Goal: Task Accomplishment & Management: Use online tool/utility

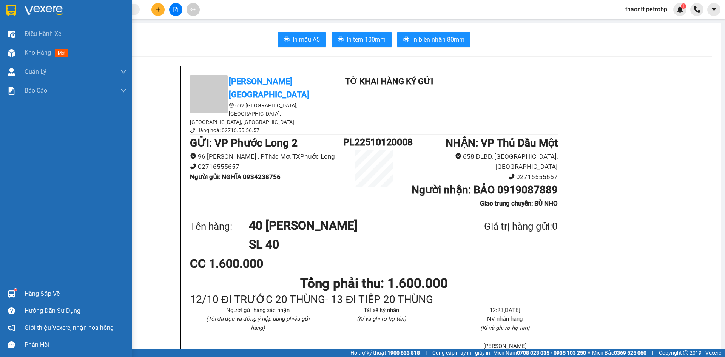
click at [18, 295] on div "Hàng sắp về" at bounding box center [66, 293] width 132 height 17
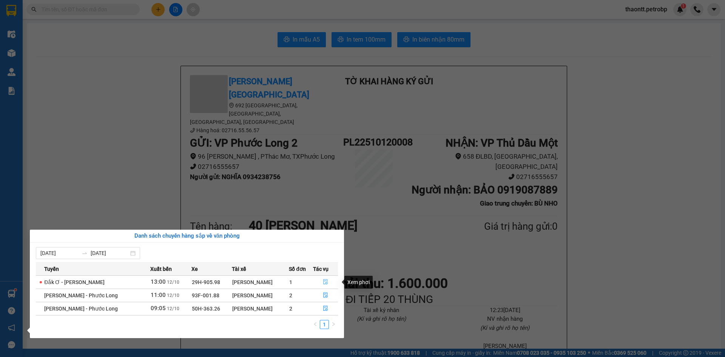
click at [320, 282] on button "button" at bounding box center [325, 282] width 25 height 12
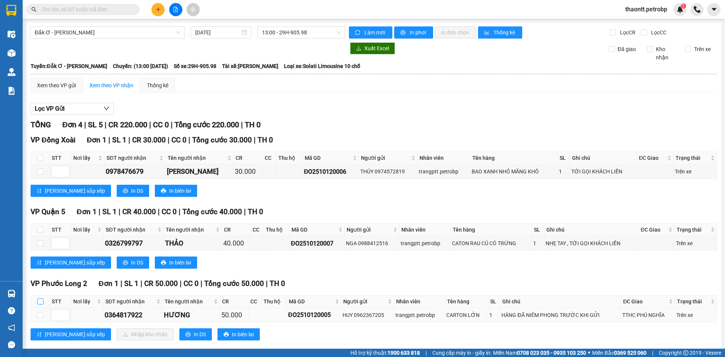
click at [42, 299] on input "checkbox" at bounding box center [40, 301] width 6 height 6
checkbox input "true"
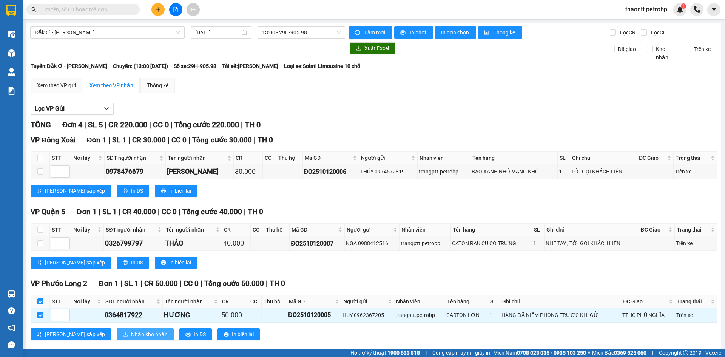
click at [131, 334] on span "Nhập kho nhận" at bounding box center [149, 334] width 37 height 8
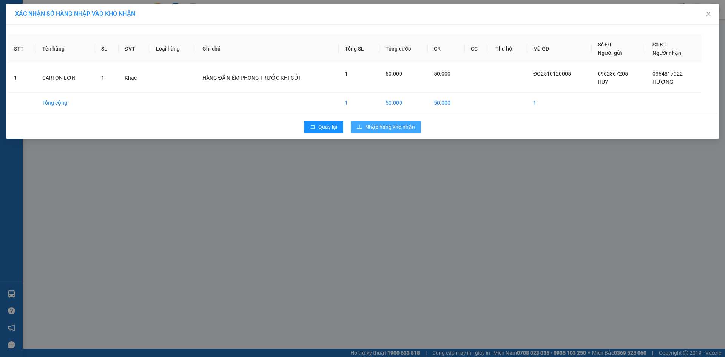
click at [388, 128] on span "Nhập hàng kho nhận" at bounding box center [390, 127] width 50 height 8
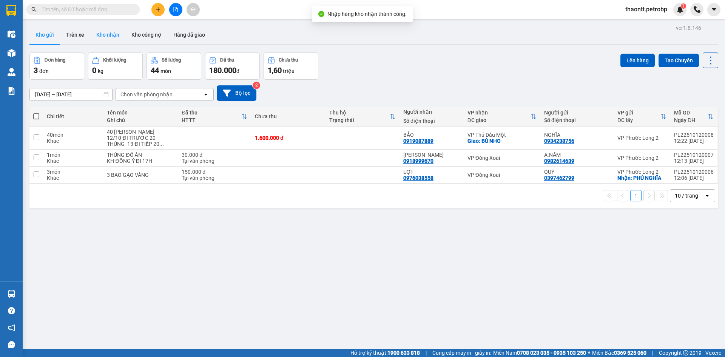
click at [111, 39] on button "Kho nhận" at bounding box center [107, 35] width 35 height 18
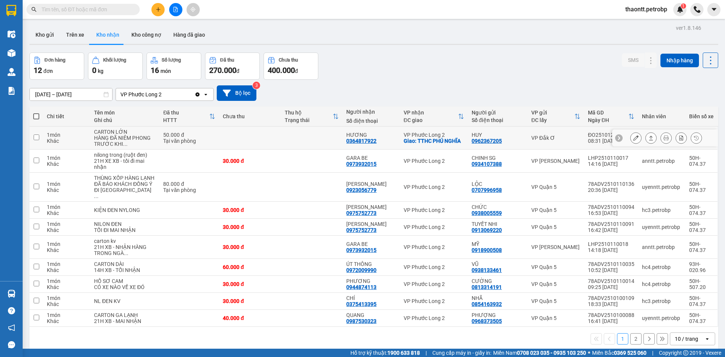
drag, startPoint x: 382, startPoint y: 138, endPoint x: 524, endPoint y: 133, distance: 142.8
click at [382, 137] on div "HƯƠNG 0364817922" at bounding box center [370, 138] width 49 height 12
checkbox input "true"
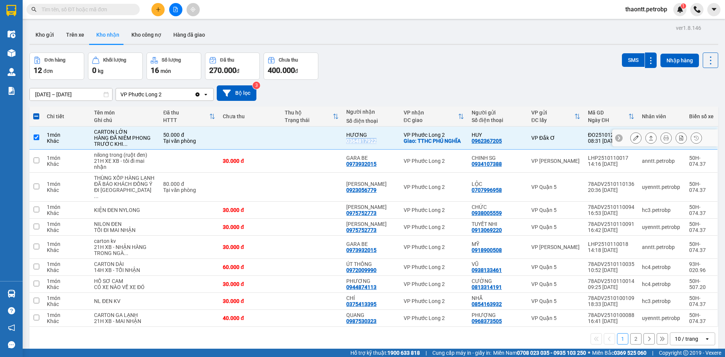
click at [633, 139] on icon at bounding box center [635, 137] width 5 height 5
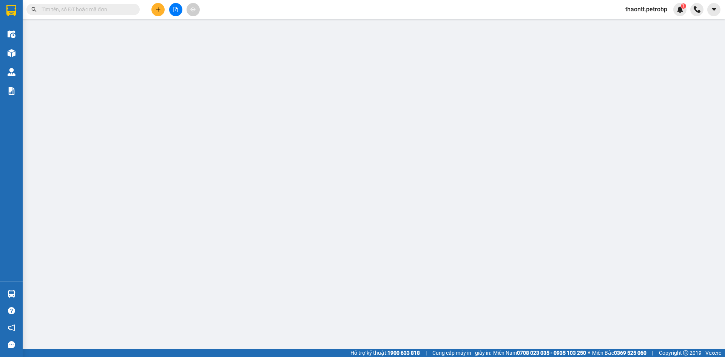
type input "0962367205"
type input "HUY"
type input "0364817922"
type input "HƯƠNG"
checkbox input "true"
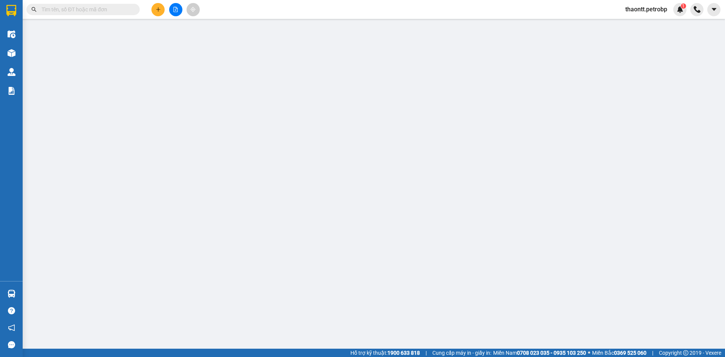
type input "TTHC PHÚ NGHĨA"
type input "50.000"
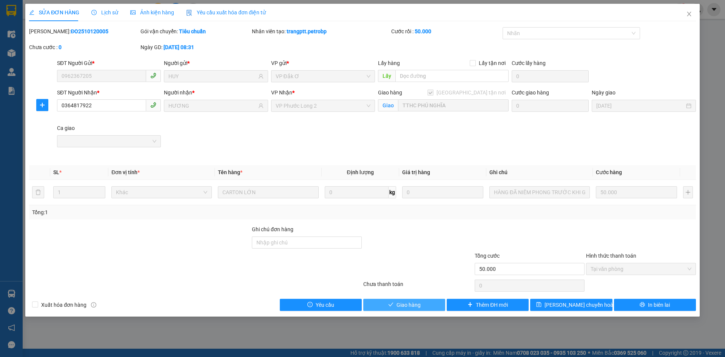
drag, startPoint x: 425, startPoint y: 304, endPoint x: 436, endPoint y: 289, distance: 18.6
click at [425, 303] on button "Giao hàng" at bounding box center [404, 305] width 82 height 12
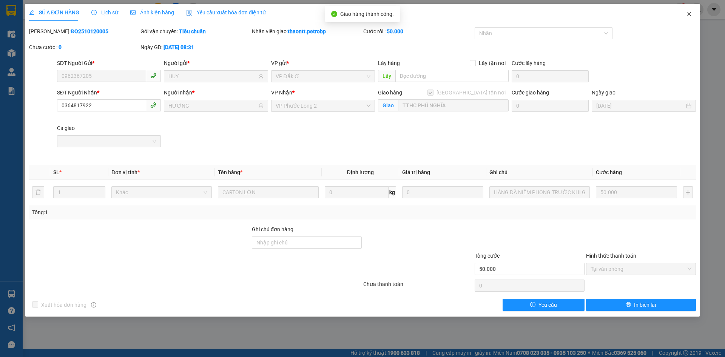
click at [692, 15] on icon "close" at bounding box center [689, 14] width 6 height 6
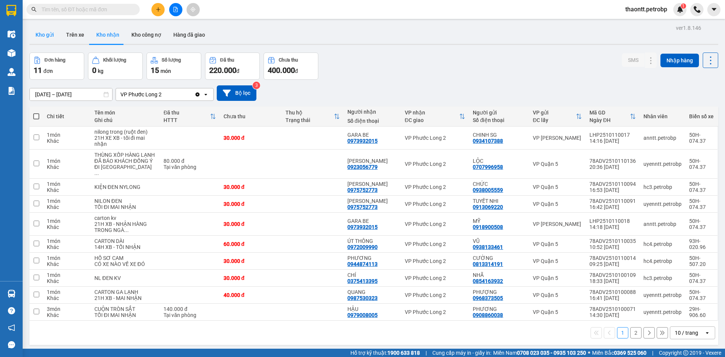
click at [49, 34] on button "Kho gửi" at bounding box center [44, 35] width 31 height 18
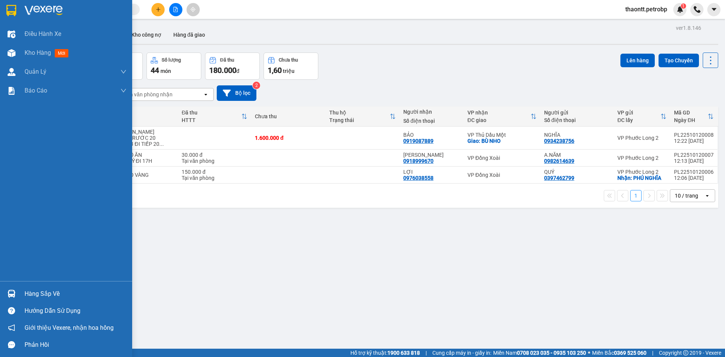
click at [11, 292] on img at bounding box center [12, 294] width 8 height 8
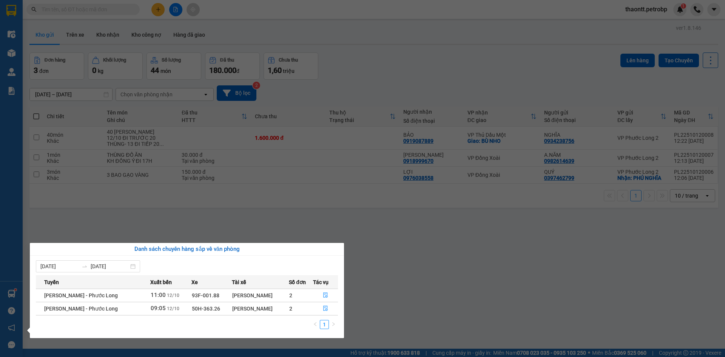
click at [368, 216] on section "Kết quả tìm kiếm ( 1 ) Bộ lọc Mã ĐH Trạng thái Món hàng Tổng cước Chưa cước Ngư…" at bounding box center [362, 178] width 725 height 357
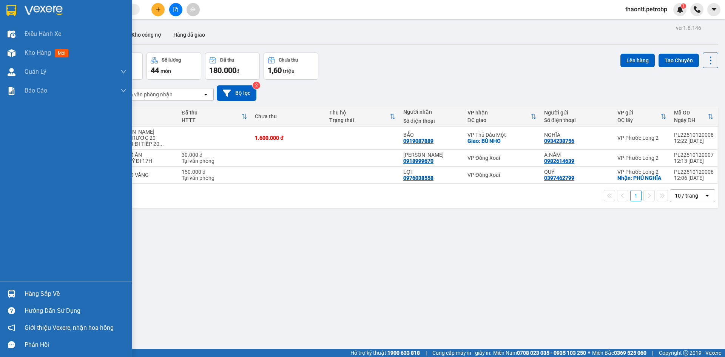
drag, startPoint x: 12, startPoint y: 291, endPoint x: 19, endPoint y: 292, distance: 7.2
click at [12, 292] on img at bounding box center [12, 294] width 8 height 8
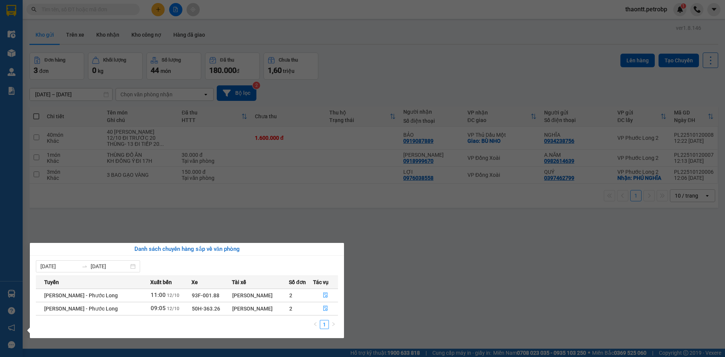
click at [376, 234] on section "Kết quả tìm kiếm ( 1 ) Bộ lọc Mã ĐH Trạng thái Món hàng Tổng cước Chưa cước Ngư…" at bounding box center [362, 178] width 725 height 357
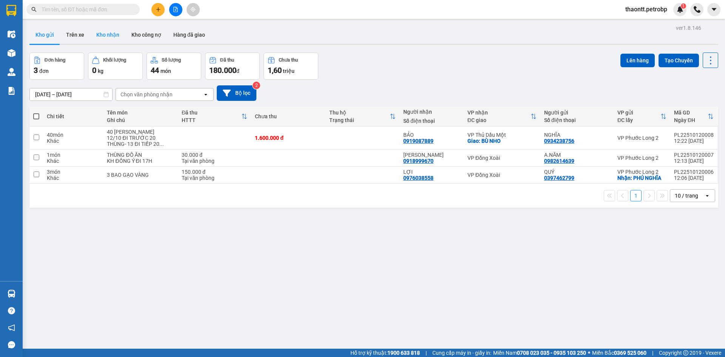
click at [117, 29] on button "Kho nhận" at bounding box center [107, 35] width 35 height 18
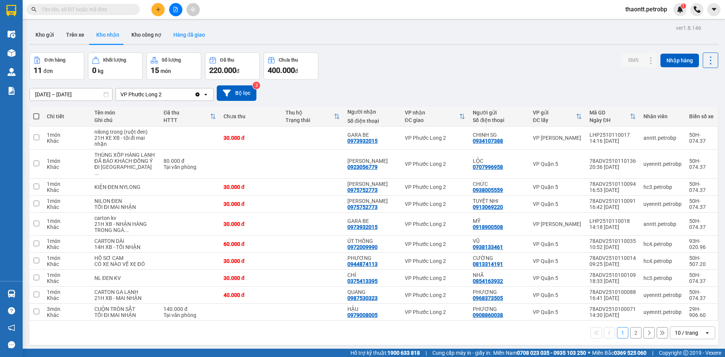
click at [184, 34] on button "Hàng đã giao" at bounding box center [189, 35] width 44 height 18
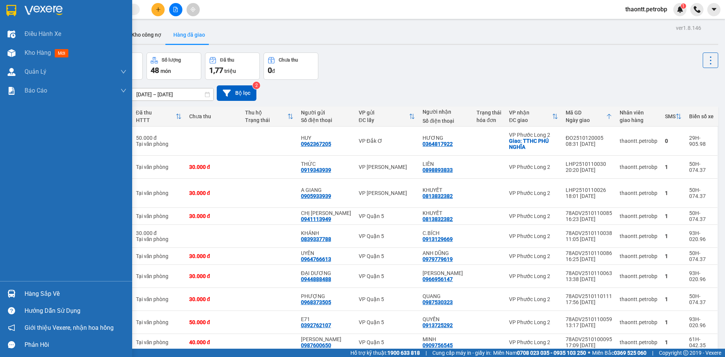
click at [20, 294] on div "Hàng sắp về" at bounding box center [66, 293] width 132 height 17
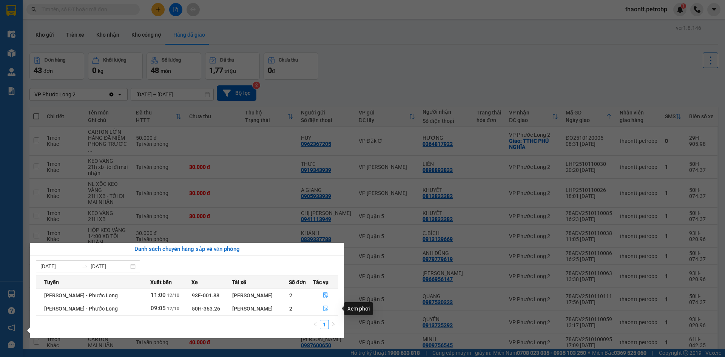
click at [328, 307] on button "button" at bounding box center [325, 308] width 25 height 12
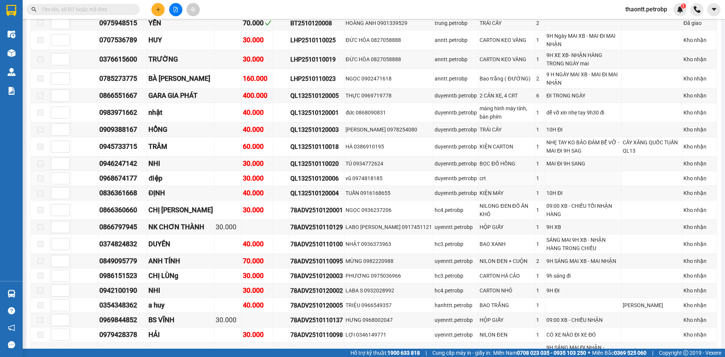
scroll to position [556, 0]
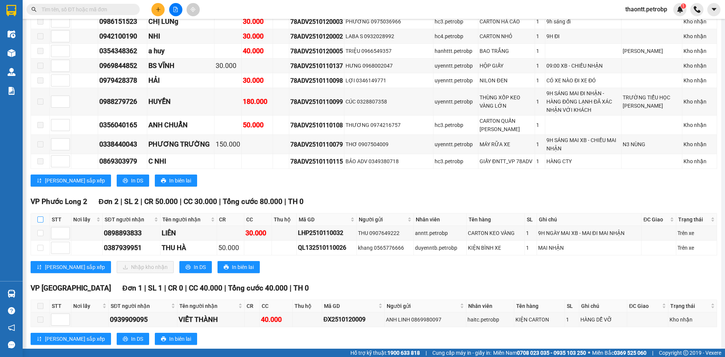
click at [43, 216] on input "checkbox" at bounding box center [40, 219] width 6 height 6
checkbox input "true"
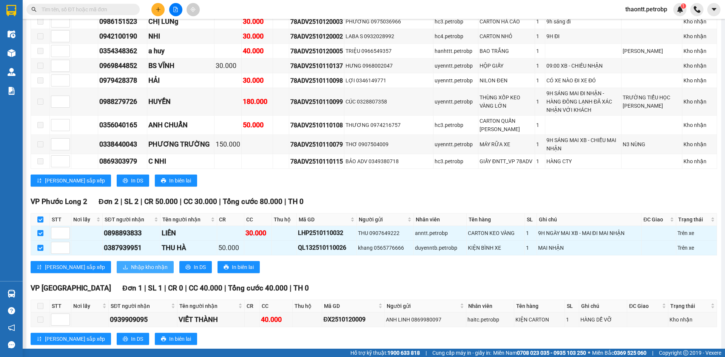
click at [131, 263] on span "Nhập kho nhận" at bounding box center [149, 267] width 37 height 8
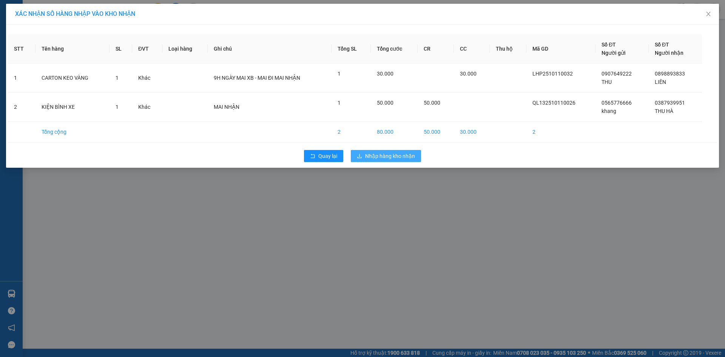
click at [381, 159] on span "Nhập hàng kho nhận" at bounding box center [390, 156] width 50 height 8
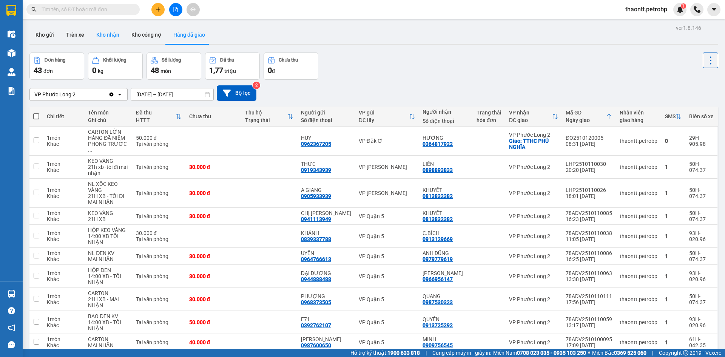
click at [109, 35] on button "Kho nhận" at bounding box center [107, 35] width 35 height 18
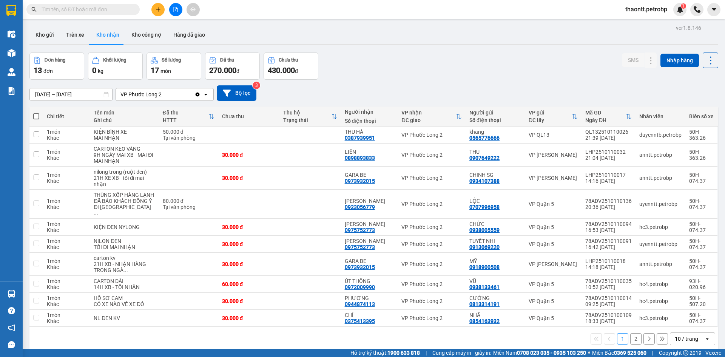
click at [28, 288] on div "ver 1.8.146 Kho gửi Trên xe Kho nhận Kho công nợ Hàng đã giao Đơn hàng 13 đơn K…" at bounding box center [373, 201] width 695 height 357
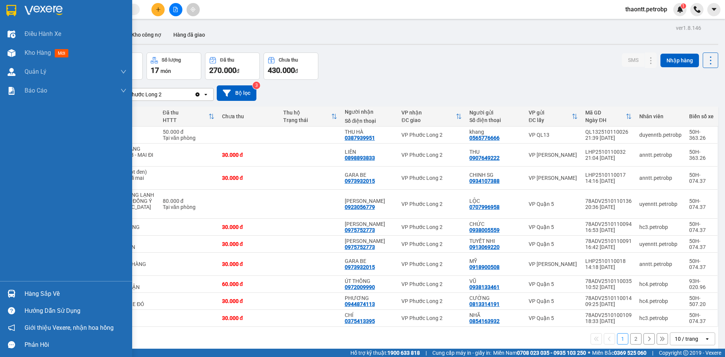
click at [18, 290] on div "Hàng sắp về" at bounding box center [66, 293] width 132 height 17
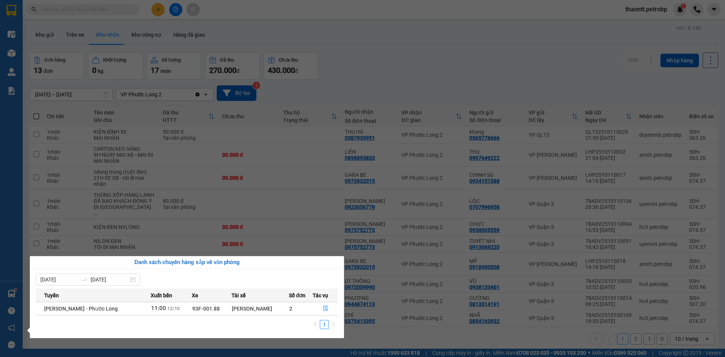
click at [392, 84] on section "Kết quả tìm kiếm ( 1 ) Bộ lọc Mã ĐH Trạng thái Món hàng Tổng cước Chưa cước Ngư…" at bounding box center [362, 178] width 725 height 357
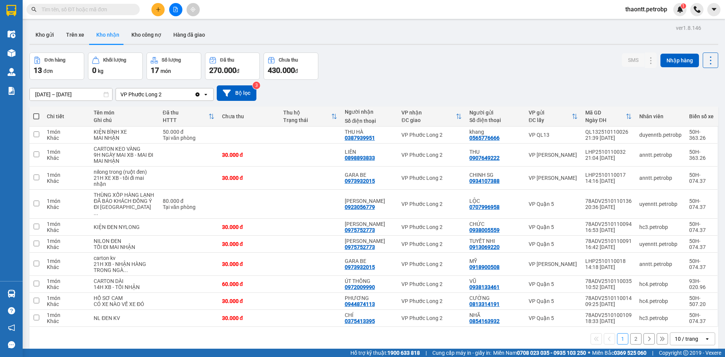
drag, startPoint x: 353, startPoint y: 65, endPoint x: 348, endPoint y: 61, distance: 6.7
click at [354, 65] on div "Đơn hàng 13 đơn Khối lượng 0 kg Số lượng 17 món Đã thu 270.000 đ Chưa thu 430.0…" at bounding box center [373, 65] width 689 height 27
click at [319, 185] on td at bounding box center [310, 177] width 62 height 23
checkbox input "true"
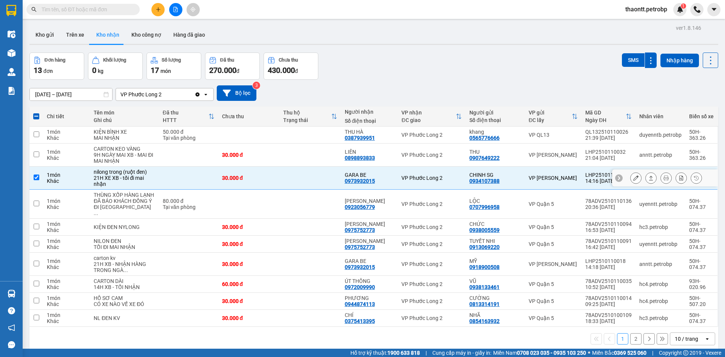
click at [631, 178] on button at bounding box center [635, 177] width 11 height 13
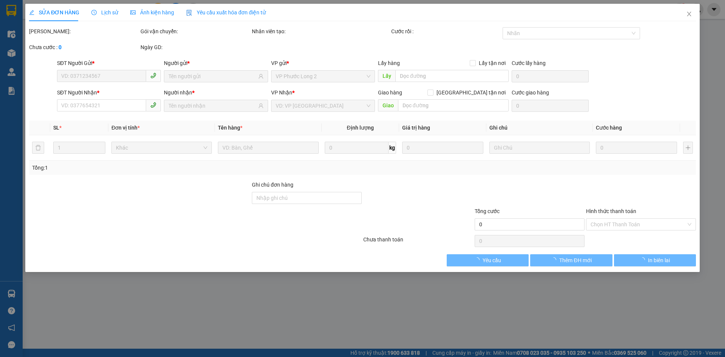
type input "0934107388"
type input "CHINH SG"
type input "0973932015"
type input "GARA BE"
type input "30.000"
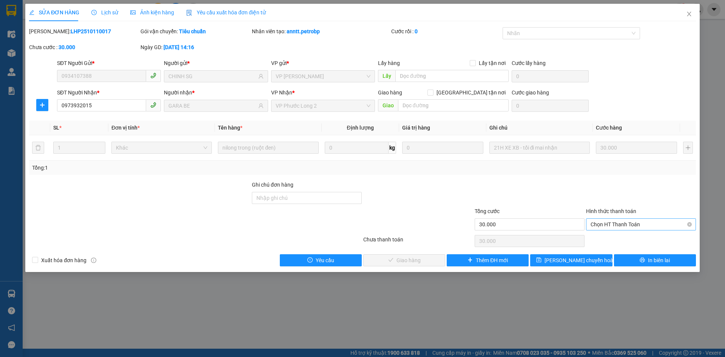
click at [623, 225] on span "Chọn HT Thanh Toán" at bounding box center [640, 224] width 101 height 11
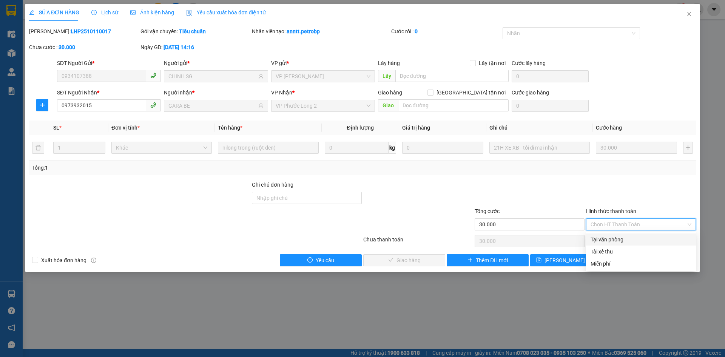
drag, startPoint x: 621, startPoint y: 239, endPoint x: 476, endPoint y: 261, distance: 146.3
click at [621, 239] on div "Tại văn phòng" at bounding box center [640, 239] width 101 height 8
type input "0"
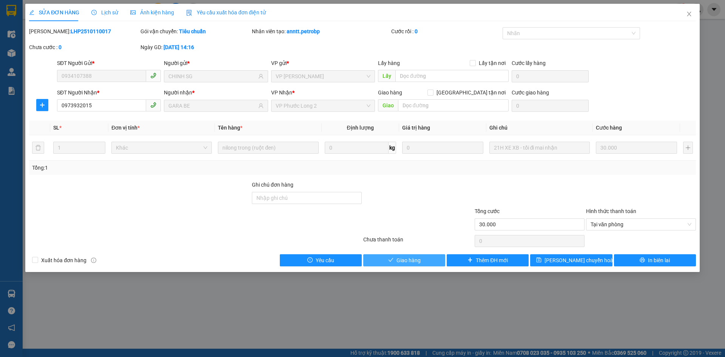
click at [433, 263] on button "Giao hàng" at bounding box center [404, 260] width 82 height 12
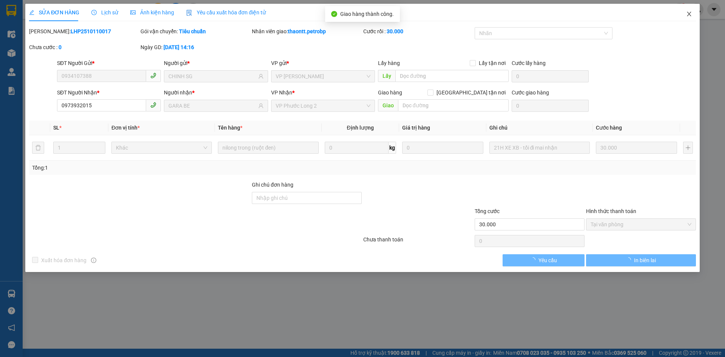
click at [686, 15] on icon "close" at bounding box center [689, 14] width 6 height 6
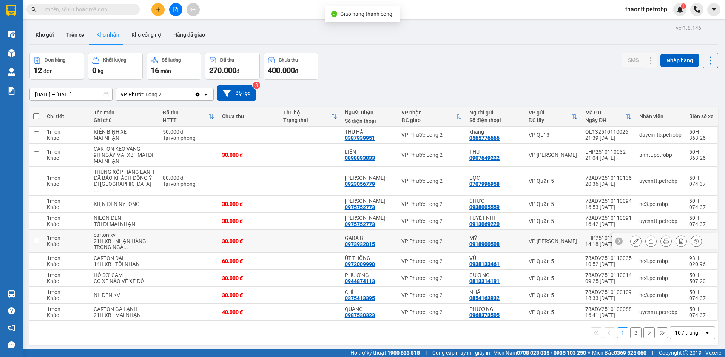
scroll to position [35, 0]
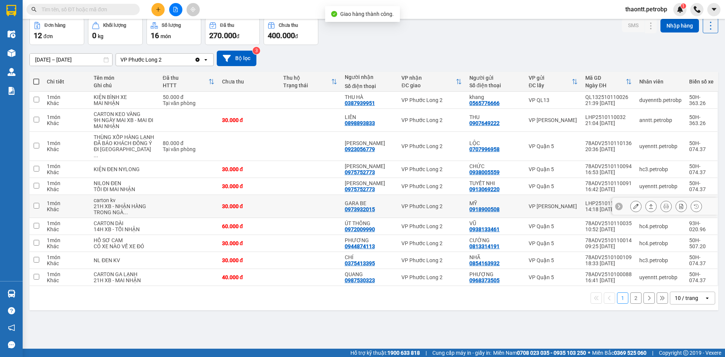
click at [367, 202] on div "GARA BE" at bounding box center [369, 203] width 49 height 6
checkbox input "true"
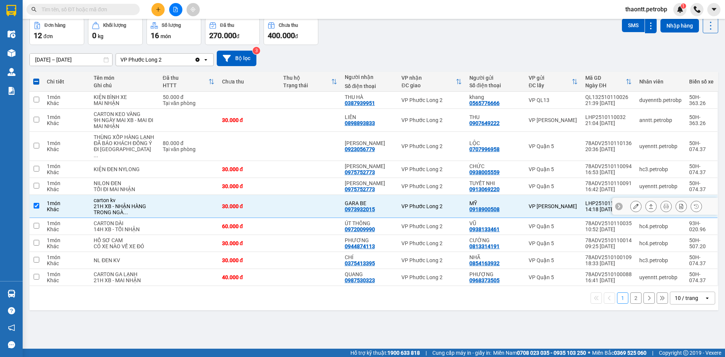
click at [633, 208] on icon at bounding box center [635, 205] width 5 height 5
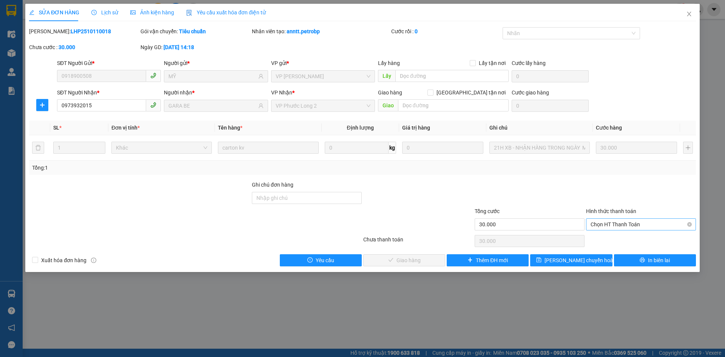
click at [627, 226] on span "Chọn HT Thanh Toán" at bounding box center [640, 224] width 101 height 11
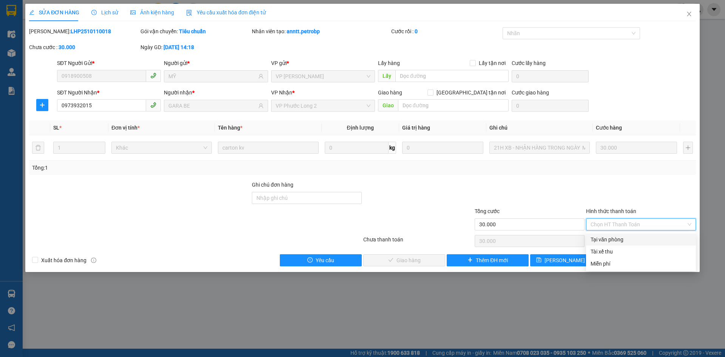
drag, startPoint x: 613, startPoint y: 237, endPoint x: 560, endPoint y: 241, distance: 53.0
click at [608, 239] on div "Tại văn phòng" at bounding box center [640, 239] width 101 height 8
type input "0"
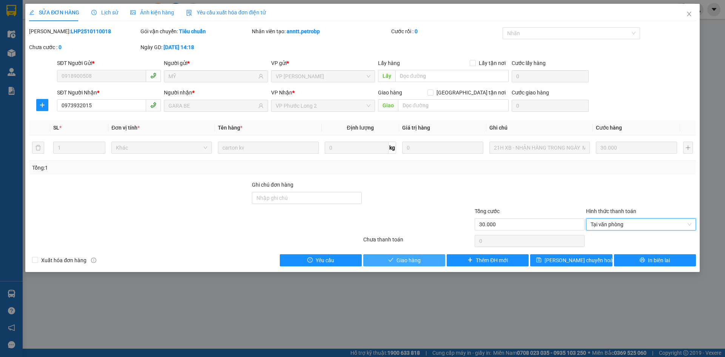
click at [419, 263] on span "Giao hàng" at bounding box center [408, 260] width 24 height 8
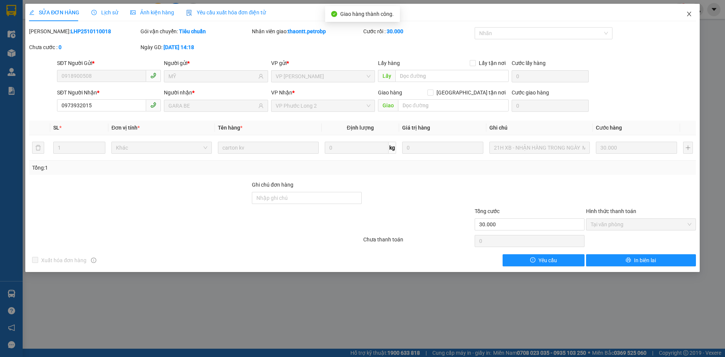
click at [689, 15] on icon "close" at bounding box center [689, 14] width 4 height 5
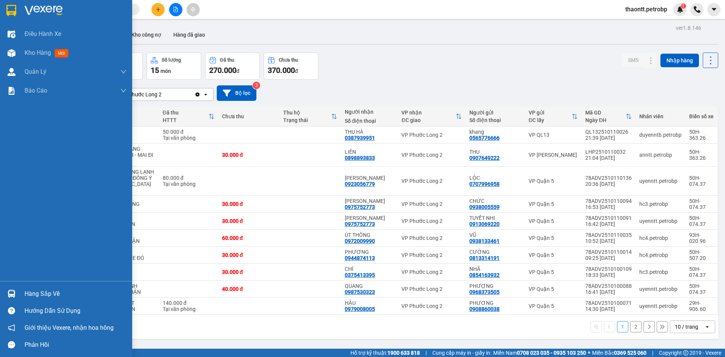
click at [25, 288] on div "Hàng sắp về" at bounding box center [76, 293] width 102 height 11
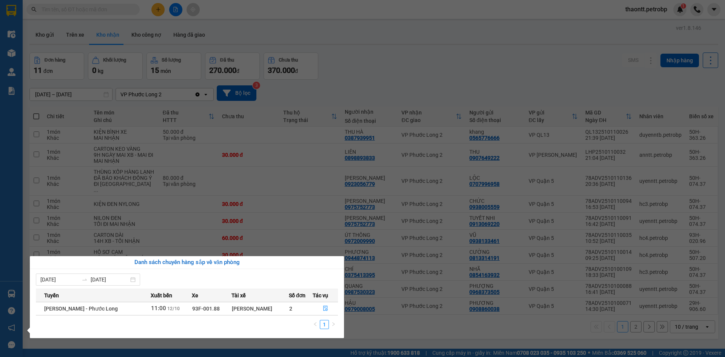
drag, startPoint x: 363, startPoint y: 60, endPoint x: 328, endPoint y: 3, distance: 67.3
click at [362, 59] on section "Kết quả tìm kiếm ( 1 ) Bộ lọc Mã ĐH Trạng thái Món hàng Tổng cước Chưa cước Ngư…" at bounding box center [362, 178] width 725 height 357
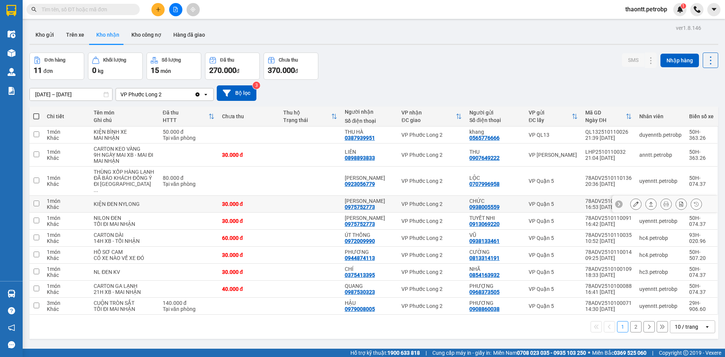
click at [271, 210] on td "30.000 đ" at bounding box center [249, 204] width 62 height 17
checkbox input "true"
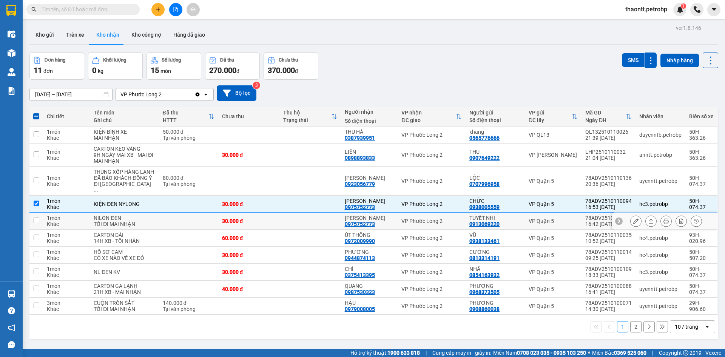
drag, startPoint x: 268, startPoint y: 223, endPoint x: 274, endPoint y: 237, distance: 14.7
click at [268, 224] on td "30.000 đ" at bounding box center [249, 221] width 62 height 17
checkbox input "true"
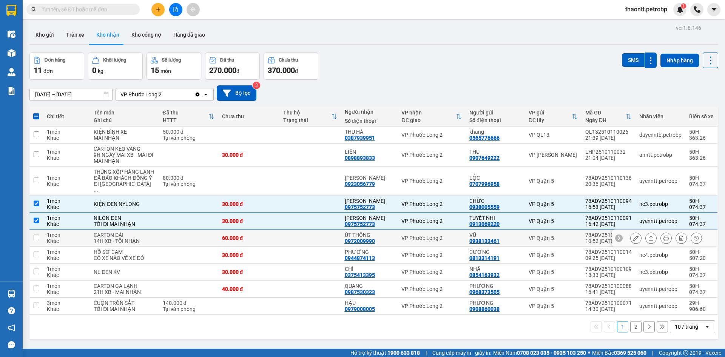
click at [279, 239] on td at bounding box center [310, 238] width 62 height 17
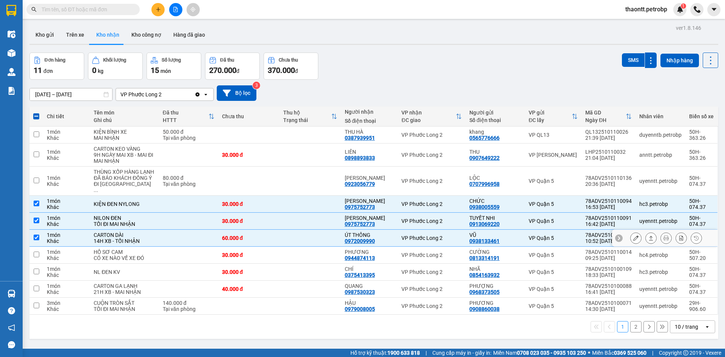
drag, startPoint x: 268, startPoint y: 245, endPoint x: 272, endPoint y: 225, distance: 20.8
click at [268, 245] on td "60.000 đ" at bounding box center [249, 238] width 62 height 17
checkbox input "false"
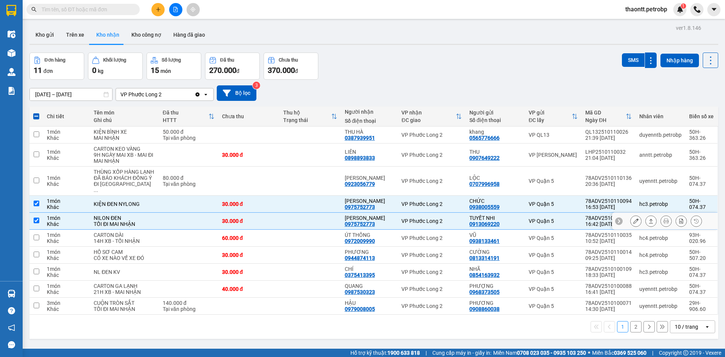
click at [272, 220] on td "30.000 đ" at bounding box center [249, 221] width 62 height 17
checkbox input "false"
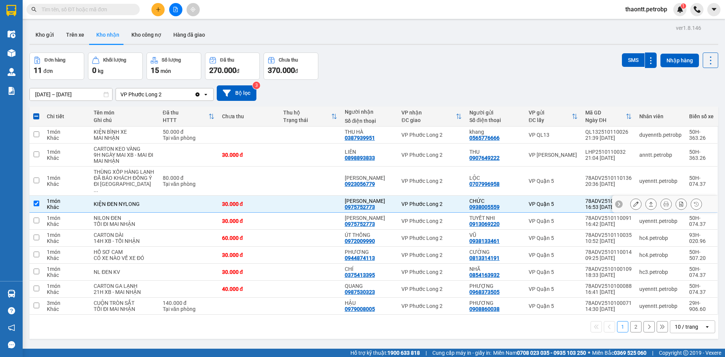
click at [279, 209] on td at bounding box center [310, 204] width 62 height 17
checkbox input "false"
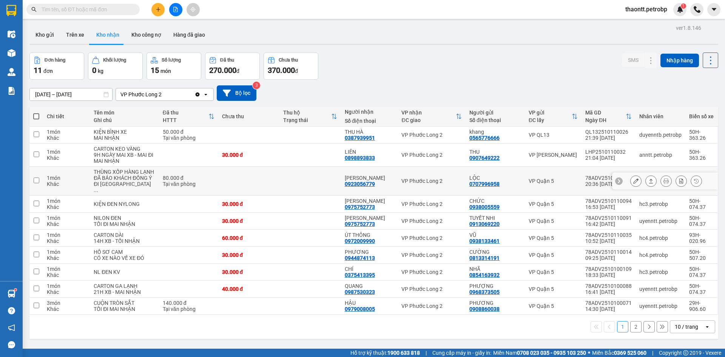
click at [280, 179] on td at bounding box center [310, 180] width 62 height 29
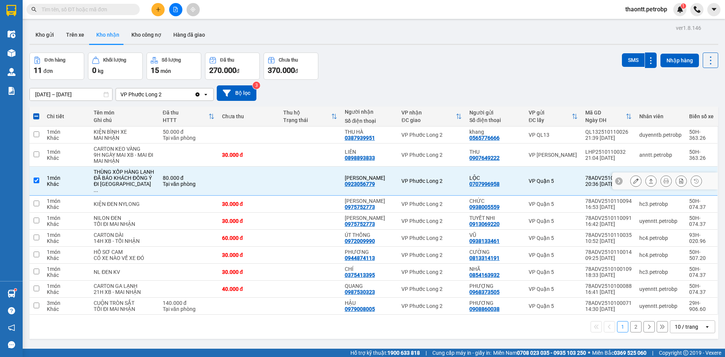
click at [279, 175] on td at bounding box center [310, 180] width 62 height 29
checkbox input "false"
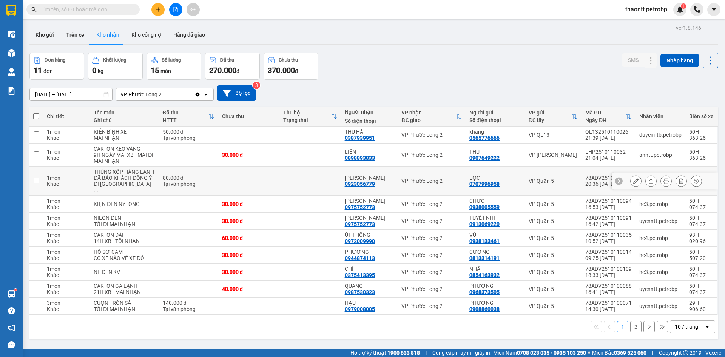
click at [368, 185] on div "0923056779" at bounding box center [360, 184] width 30 height 6
copy div "0923056779"
click at [364, 181] on div "0923056779" at bounding box center [360, 184] width 30 height 6
click at [369, 204] on div "0975752773" at bounding box center [360, 207] width 30 height 6
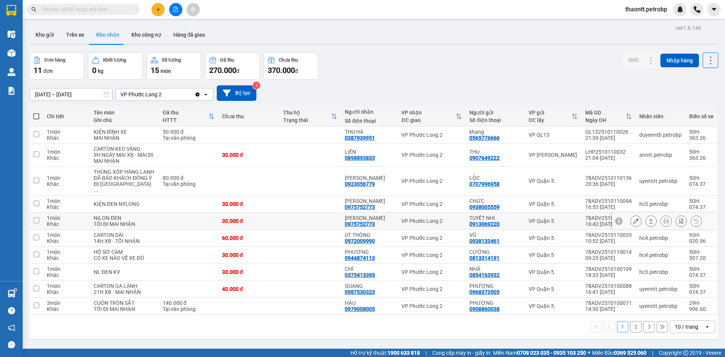
click at [376, 223] on div "[PERSON_NAME] 0975752773" at bounding box center [369, 221] width 49 height 12
checkbox input "true"
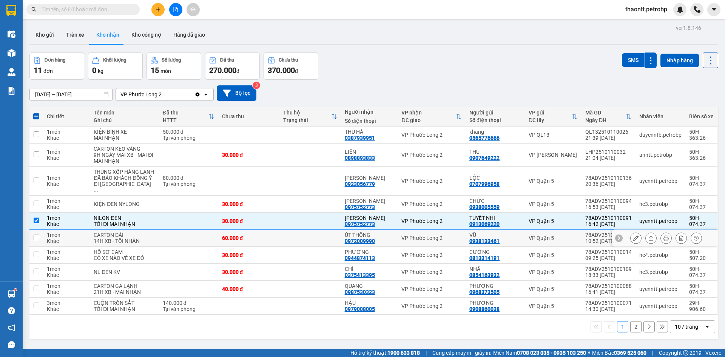
click at [378, 235] on div "ÚT THÔNG" at bounding box center [369, 235] width 49 height 6
checkbox input "true"
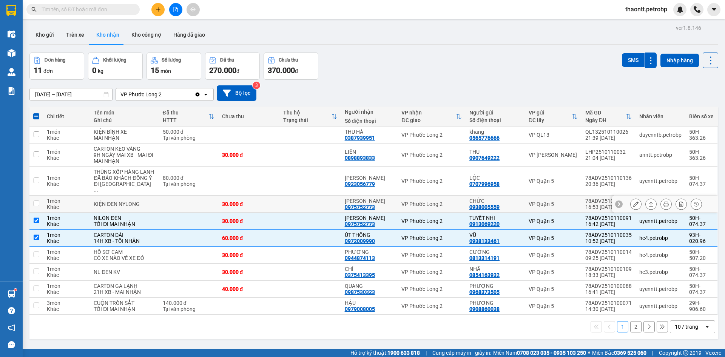
click at [376, 209] on div "[PERSON_NAME] 0975752773" at bounding box center [369, 204] width 49 height 12
checkbox input "true"
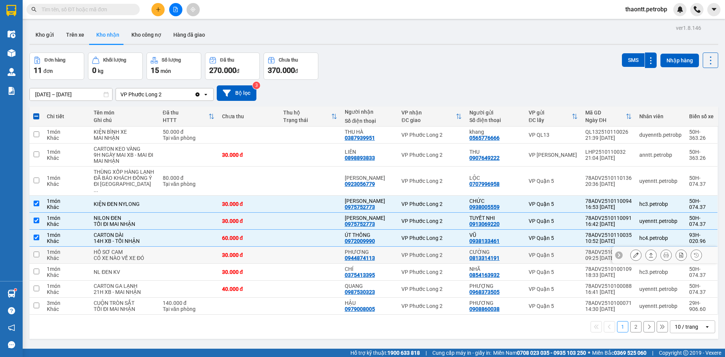
click at [375, 263] on td "PHƯƠNG 0944874113" at bounding box center [369, 254] width 57 height 17
checkbox input "true"
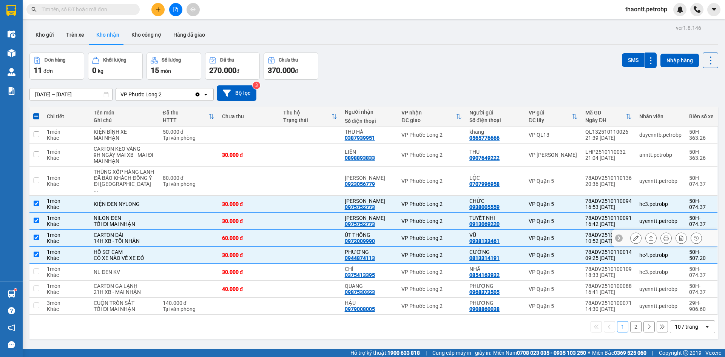
click at [377, 233] on div "ÚT THÔNG" at bounding box center [369, 235] width 49 height 6
checkbox input "false"
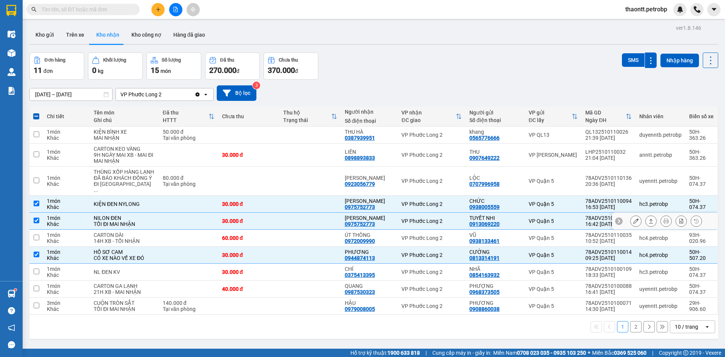
drag, startPoint x: 376, startPoint y: 217, endPoint x: 376, endPoint y: 200, distance: 17.4
click at [376, 216] on div "[PERSON_NAME]" at bounding box center [369, 218] width 49 height 6
checkbox input "false"
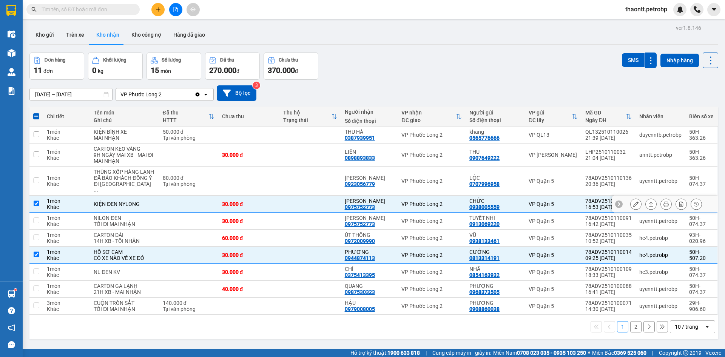
click at [376, 199] on div "[PERSON_NAME]" at bounding box center [369, 201] width 49 height 6
checkbox input "false"
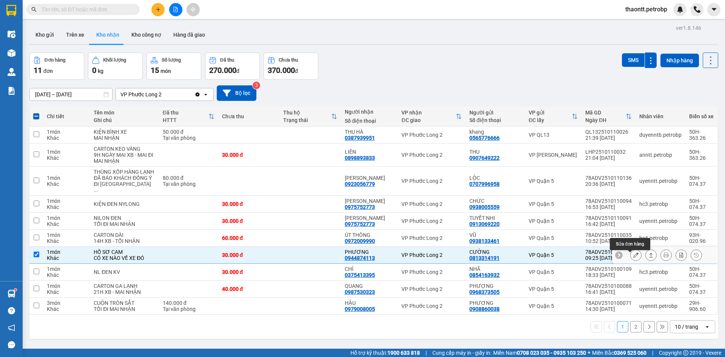
click at [635, 256] on button at bounding box center [635, 254] width 11 height 13
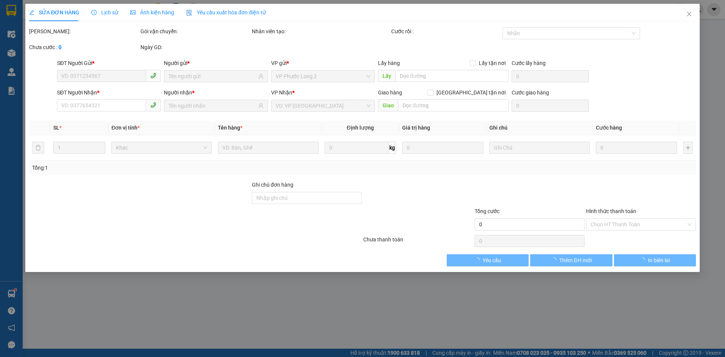
type input "0813314191"
type input "CƯỜNG"
type input "0944874113"
type input "PHƯƠNG"
type input "30.000"
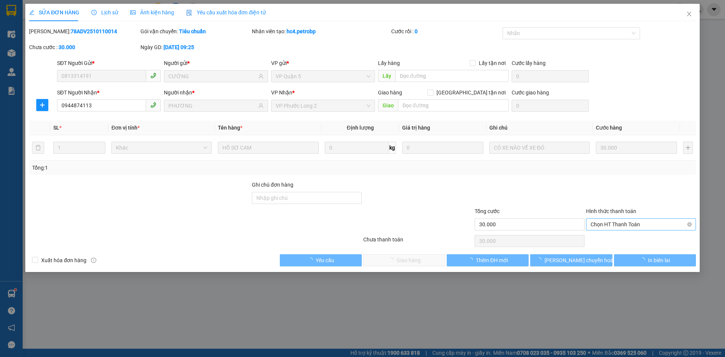
click at [627, 225] on span "Chọn HT Thanh Toán" at bounding box center [640, 224] width 101 height 11
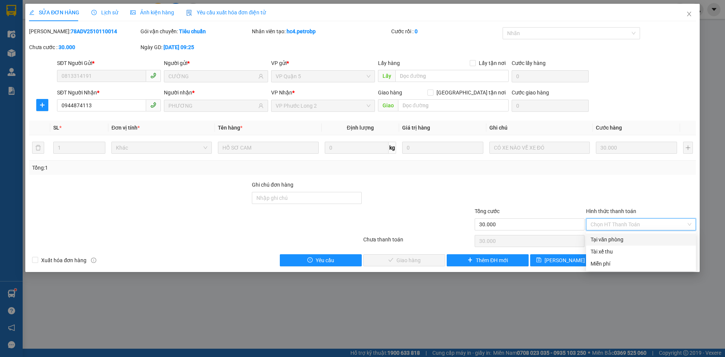
click at [617, 241] on div "Tại văn phòng" at bounding box center [640, 239] width 101 height 8
type input "0"
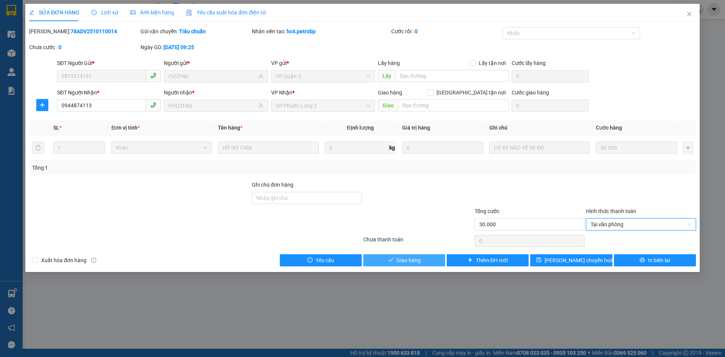
click at [414, 262] on span "Giao hàng" at bounding box center [408, 260] width 24 height 8
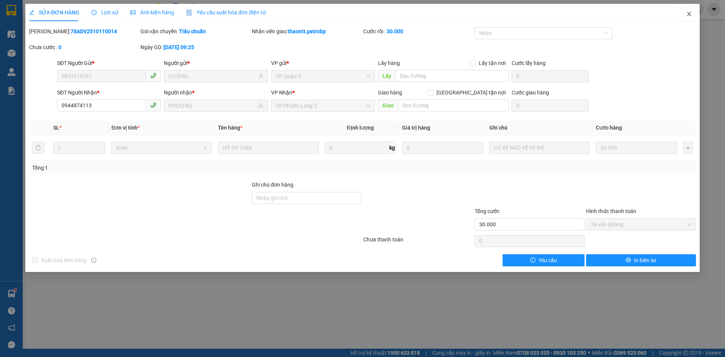
click at [686, 15] on icon "close" at bounding box center [689, 14] width 6 height 6
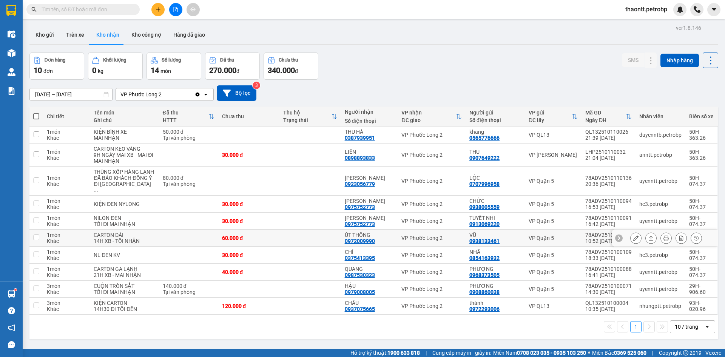
drag, startPoint x: 334, startPoint y: 239, endPoint x: 323, endPoint y: 224, distance: 18.9
click at [334, 239] on td at bounding box center [310, 238] width 62 height 17
checkbox input "true"
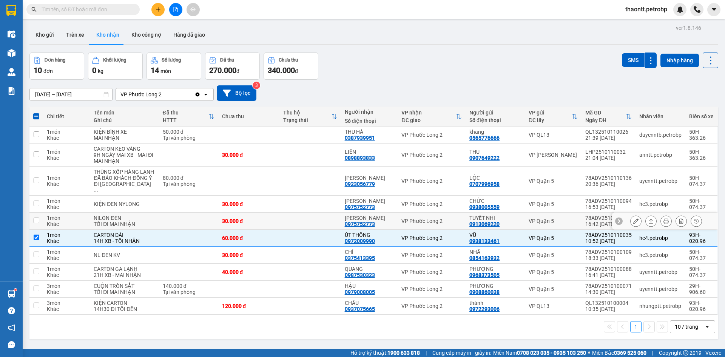
click at [322, 217] on td at bounding box center [310, 221] width 62 height 17
checkbox input "true"
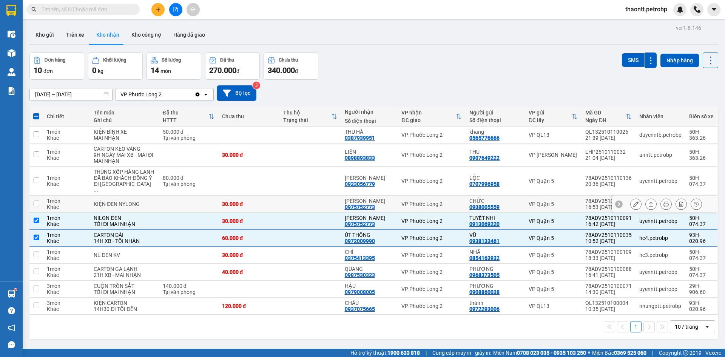
click at [322, 201] on td at bounding box center [310, 204] width 62 height 17
checkbox input "true"
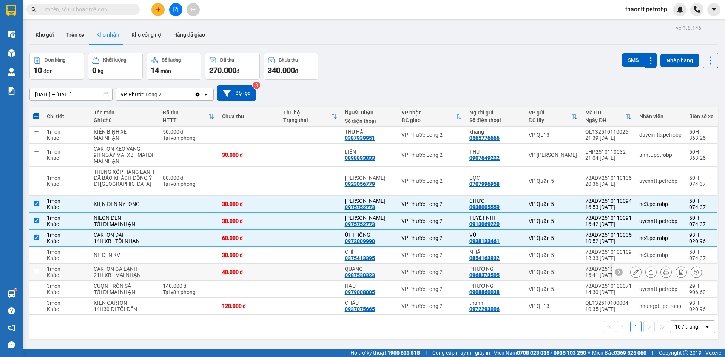
click at [309, 275] on td at bounding box center [310, 271] width 62 height 17
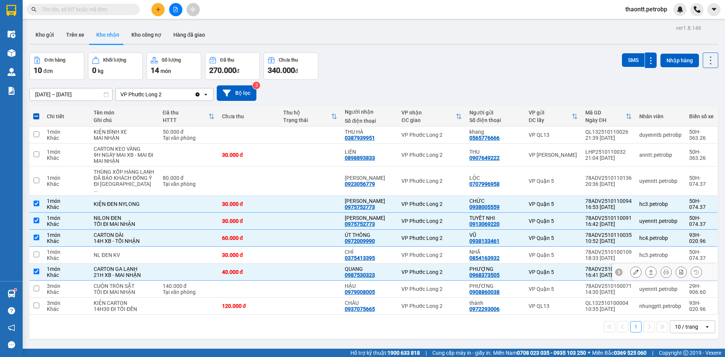
checkbox input "true"
click at [287, 172] on td at bounding box center [310, 180] width 62 height 29
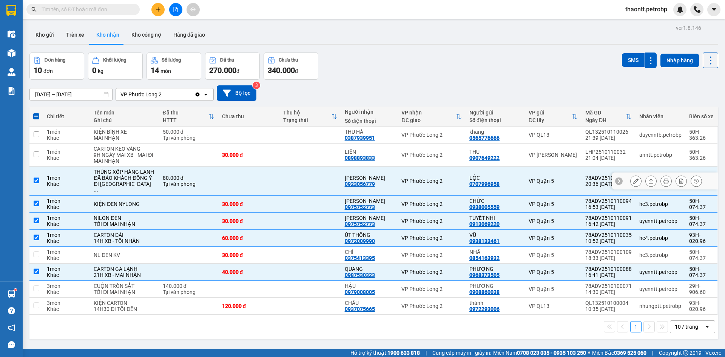
click at [301, 194] on td at bounding box center [310, 180] width 62 height 29
checkbox input "false"
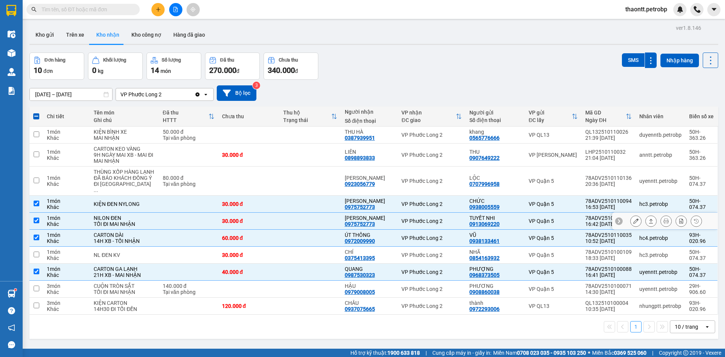
click at [307, 225] on td at bounding box center [310, 221] width 62 height 17
checkbox input "false"
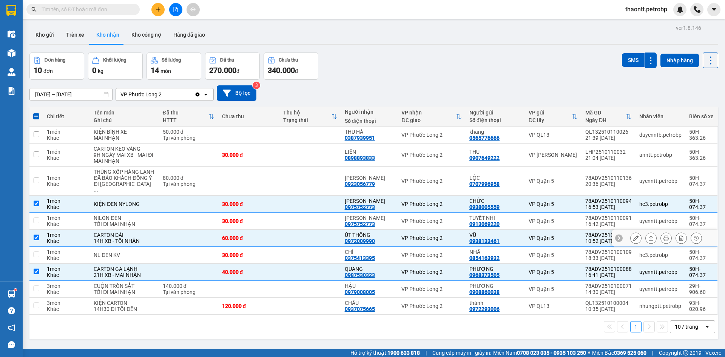
click at [305, 237] on td at bounding box center [310, 238] width 62 height 17
checkbox input "false"
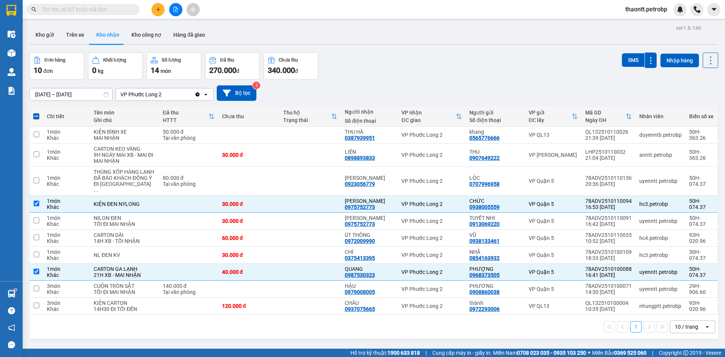
click at [36, 115] on span at bounding box center [36, 116] width 6 height 6
click at [36, 112] on input "checkbox" at bounding box center [36, 112] width 0 height 0
checkbox input "true"
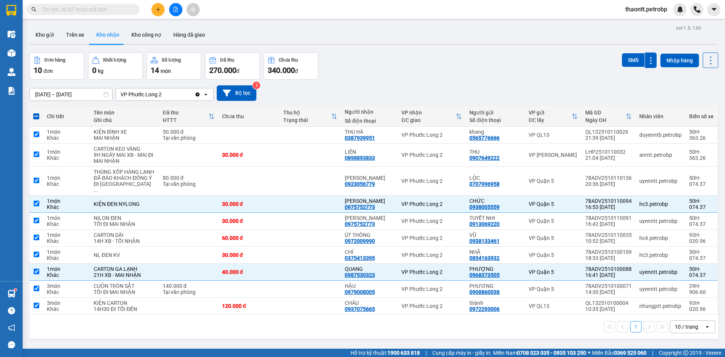
checkbox input "true"
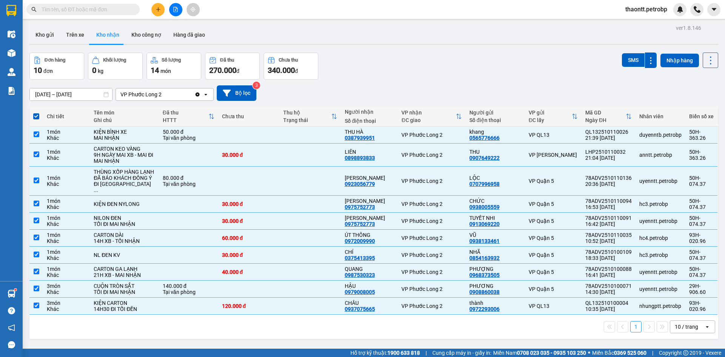
click at [36, 115] on span at bounding box center [36, 116] width 6 height 6
click at [36, 112] on input "checkbox" at bounding box center [36, 112] width 0 height 0
checkbox input "false"
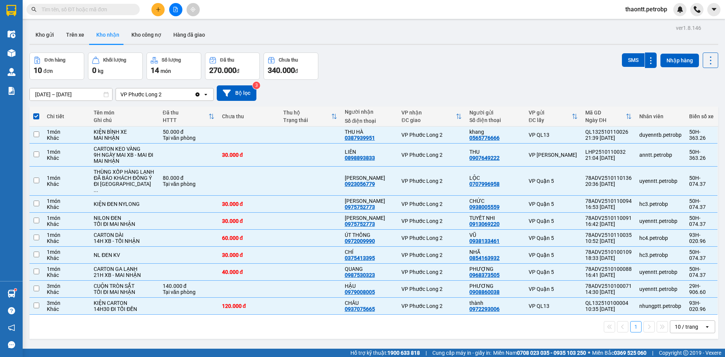
checkbox input "false"
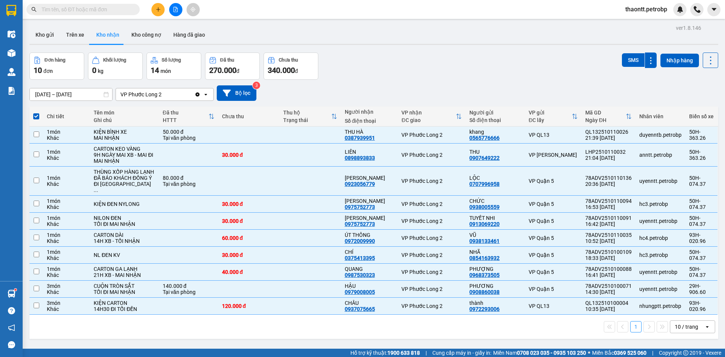
checkbox input "false"
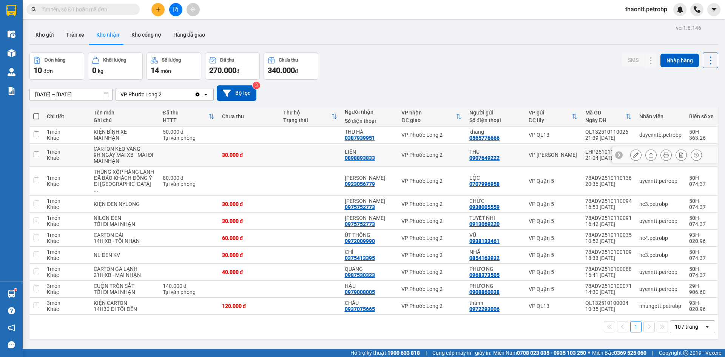
click at [291, 155] on td at bounding box center [310, 154] width 62 height 23
checkbox input "true"
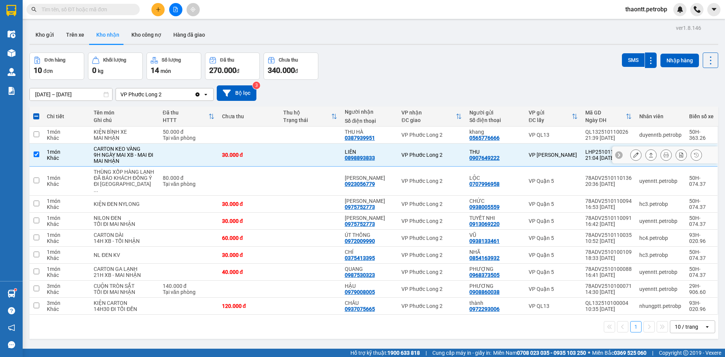
click at [633, 154] on icon at bounding box center [635, 154] width 5 height 5
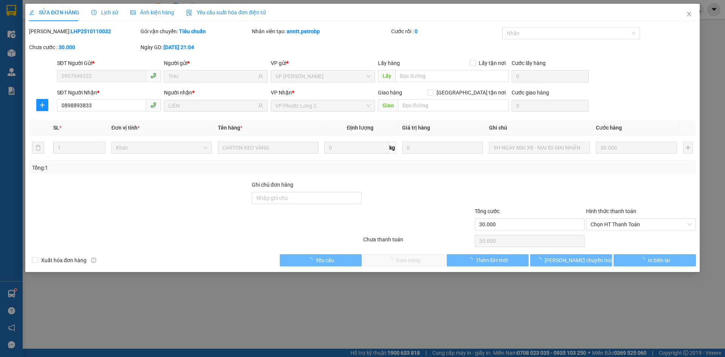
type input "0907649222"
type input "THU"
type input "0898893833"
type input "LIÊN"
type input "30.000"
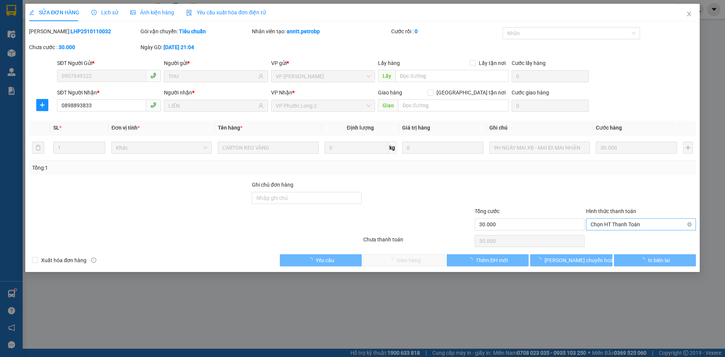
click at [635, 225] on span "Chọn HT Thanh Toán" at bounding box center [640, 224] width 101 height 11
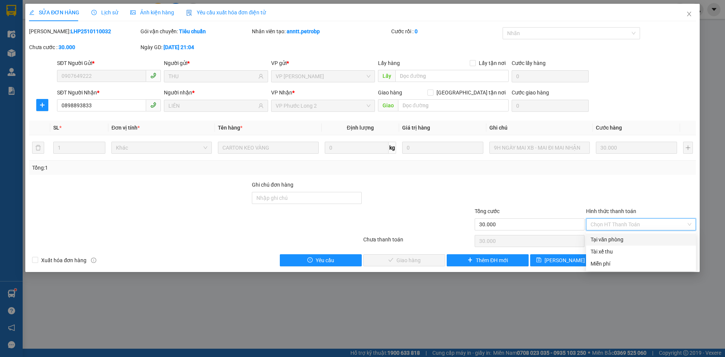
click at [624, 236] on div "Tại văn phòng" at bounding box center [640, 239] width 101 height 8
type input "0"
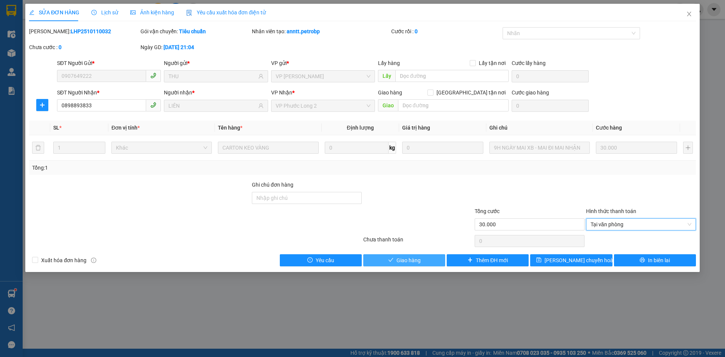
click at [427, 259] on button "Giao hàng" at bounding box center [404, 260] width 82 height 12
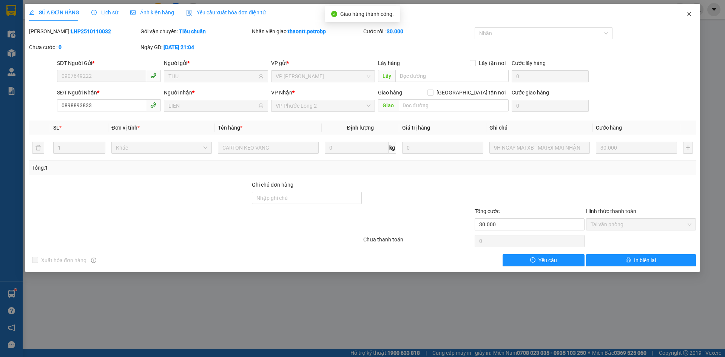
click at [690, 14] on icon "close" at bounding box center [689, 14] width 6 height 6
